Goal: Download file/media

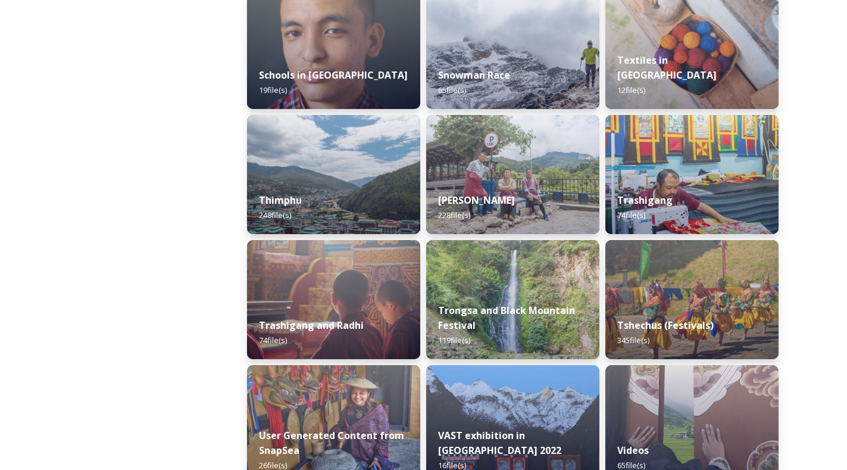
scroll to position [1370, 0]
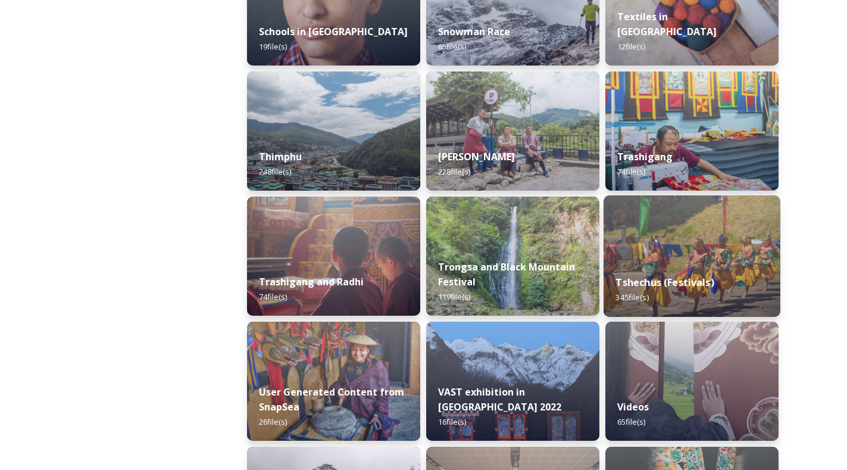
click at [732, 268] on div "Tshechus (Festivals) 345 file(s)" at bounding box center [692, 290] width 177 height 54
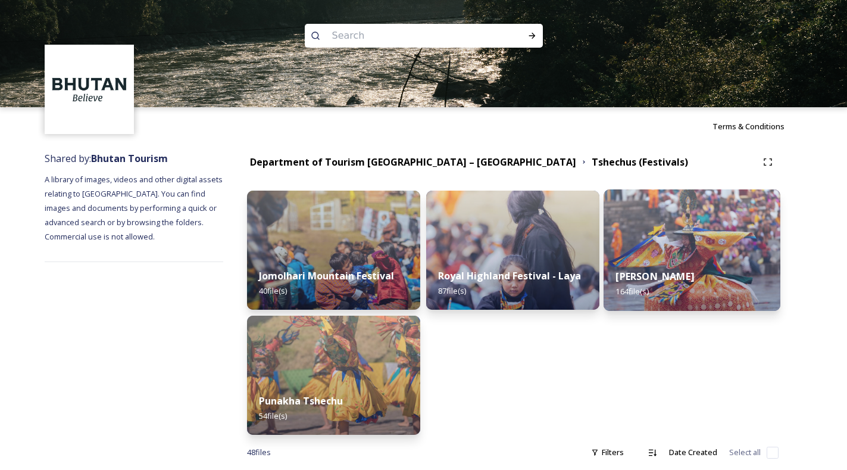
click at [701, 241] on img at bounding box center [692, 249] width 177 height 121
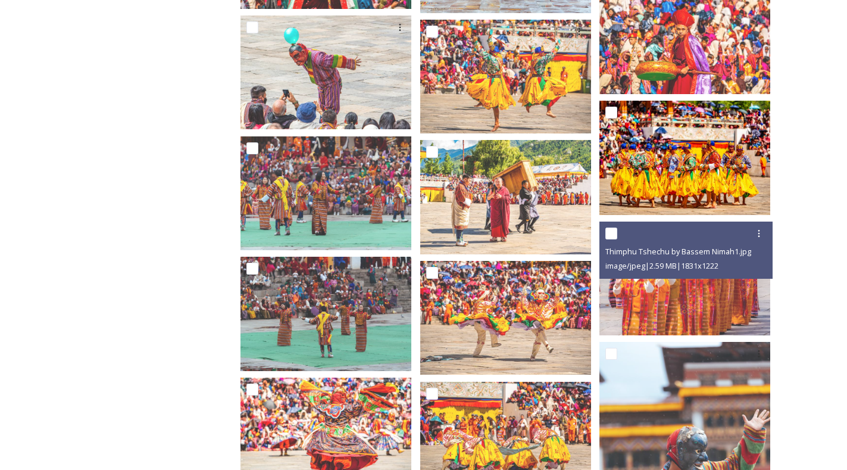
scroll to position [3573, 0]
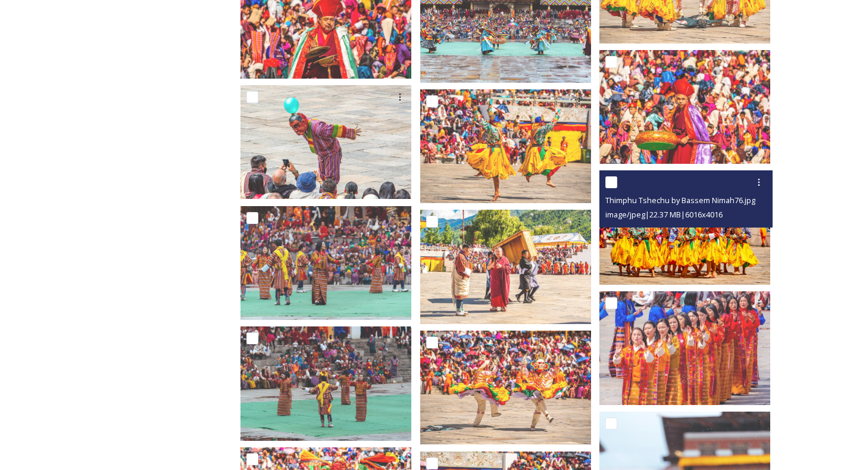
click at [681, 245] on img at bounding box center [685, 227] width 171 height 114
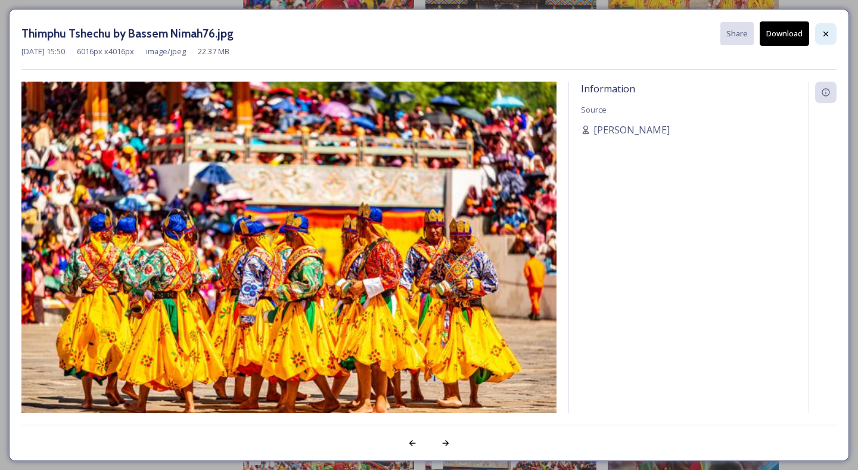
click at [822, 36] on icon at bounding box center [826, 34] width 10 height 10
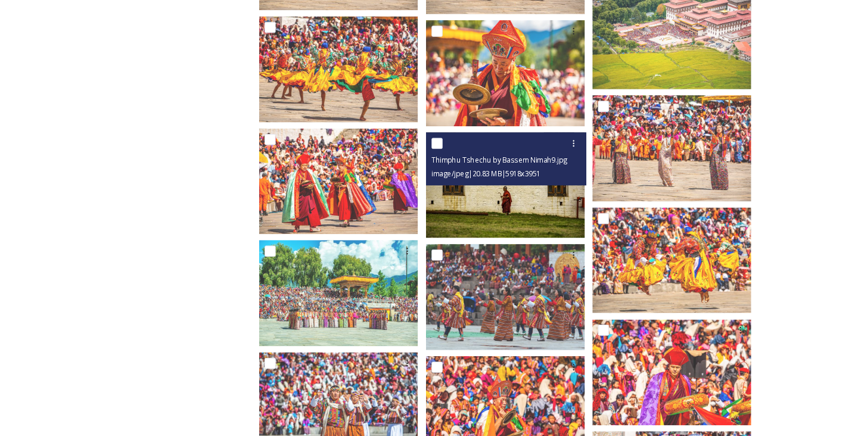
scroll to position [2859, 0]
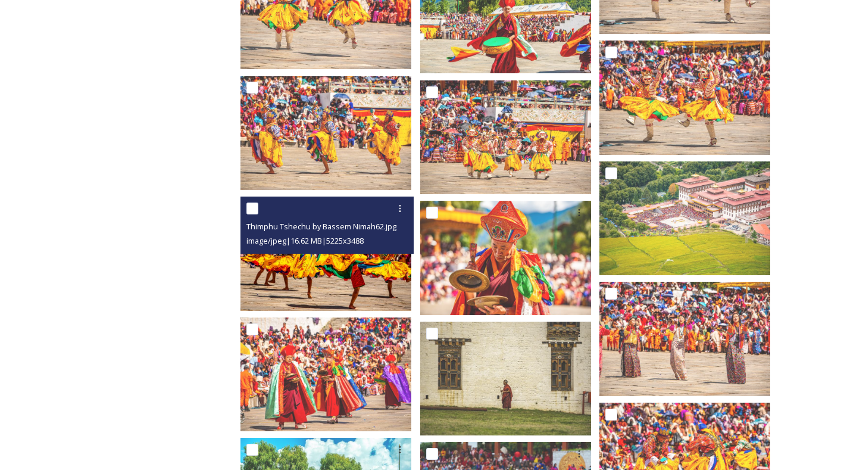
click at [375, 269] on img at bounding box center [326, 254] width 171 height 114
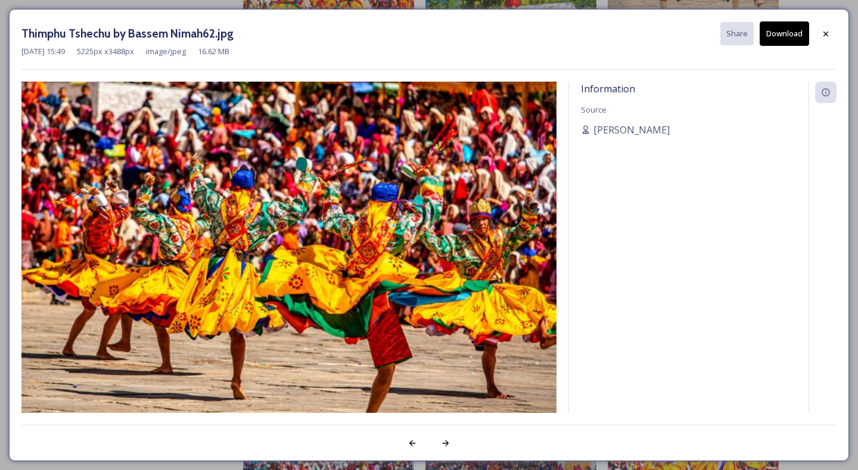
click at [788, 33] on button "Download" at bounding box center [783, 33] width 49 height 24
